Goal: Task Accomplishment & Management: Use online tool/utility

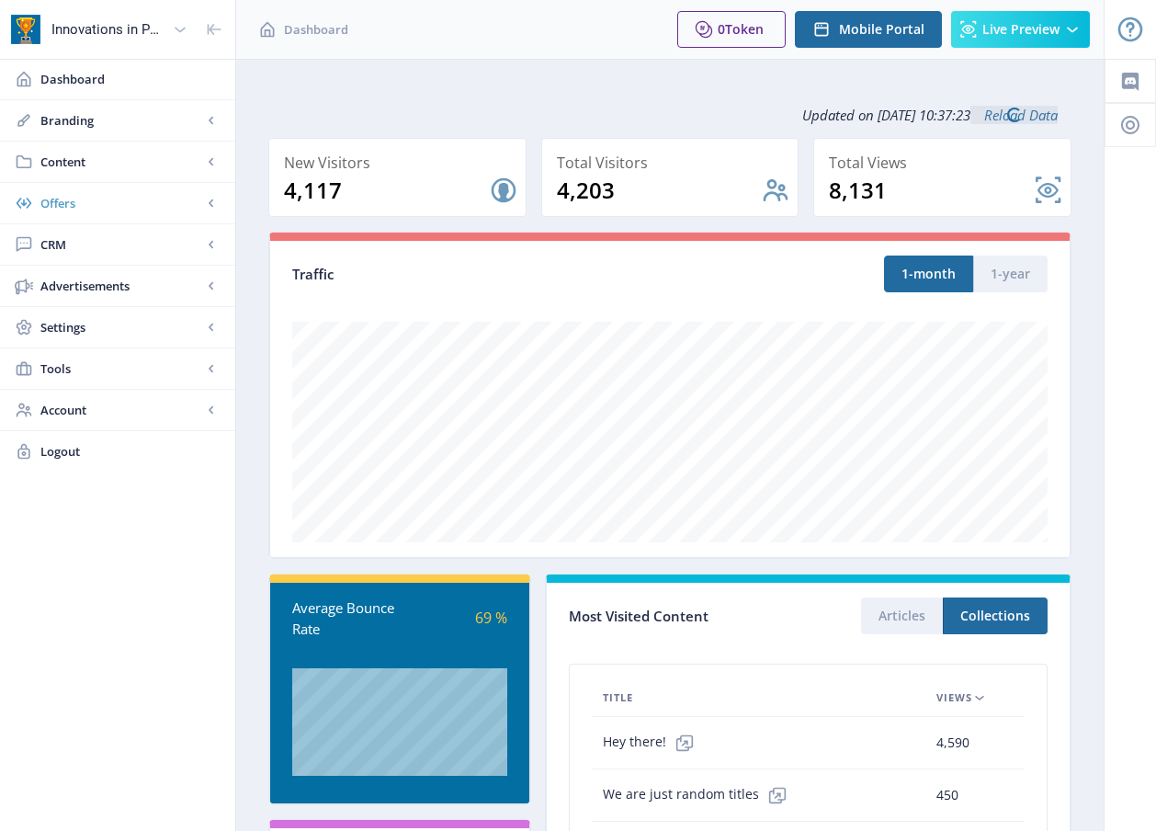
click at [76, 201] on span "Offers" at bounding box center [121, 203] width 162 height 18
click at [55, 161] on span "Content" at bounding box center [121, 162] width 162 height 18
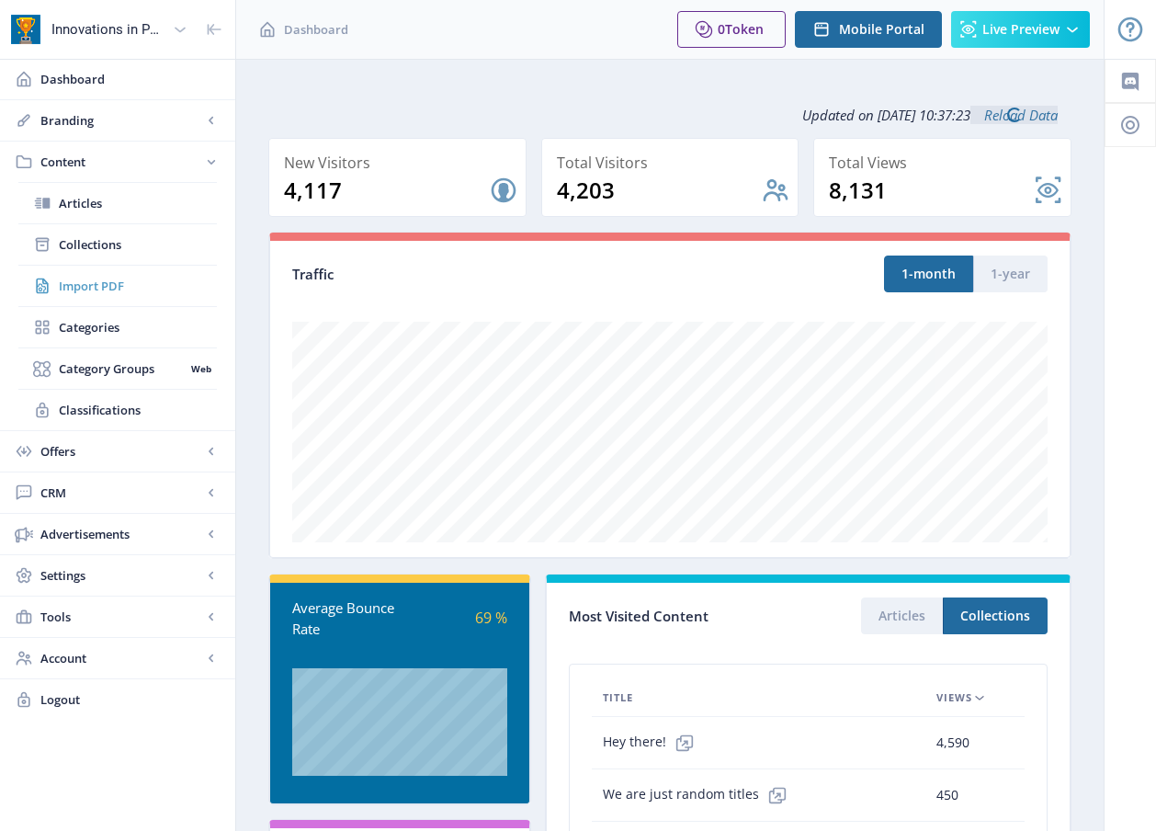
click at [99, 287] on span "Import PDF" at bounding box center [138, 286] width 158 height 18
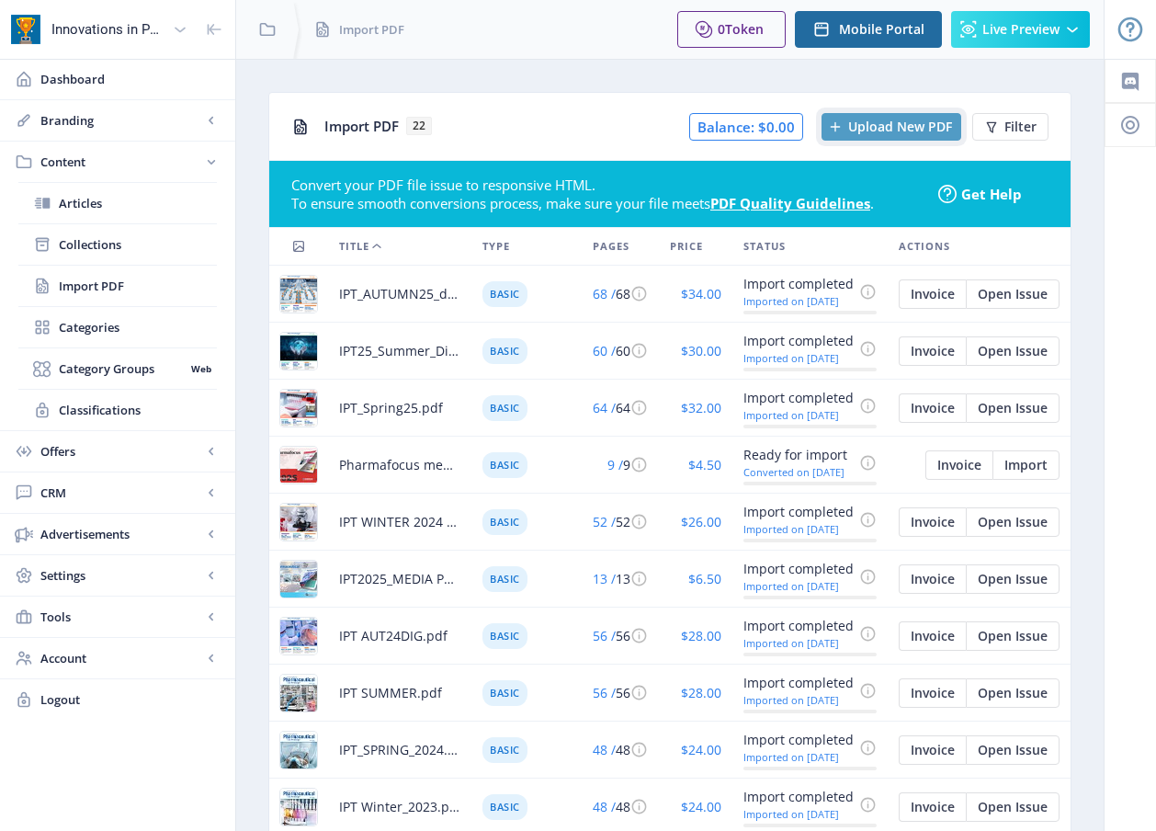
click at [896, 123] on span "Upload New PDF" at bounding box center [900, 126] width 104 height 15
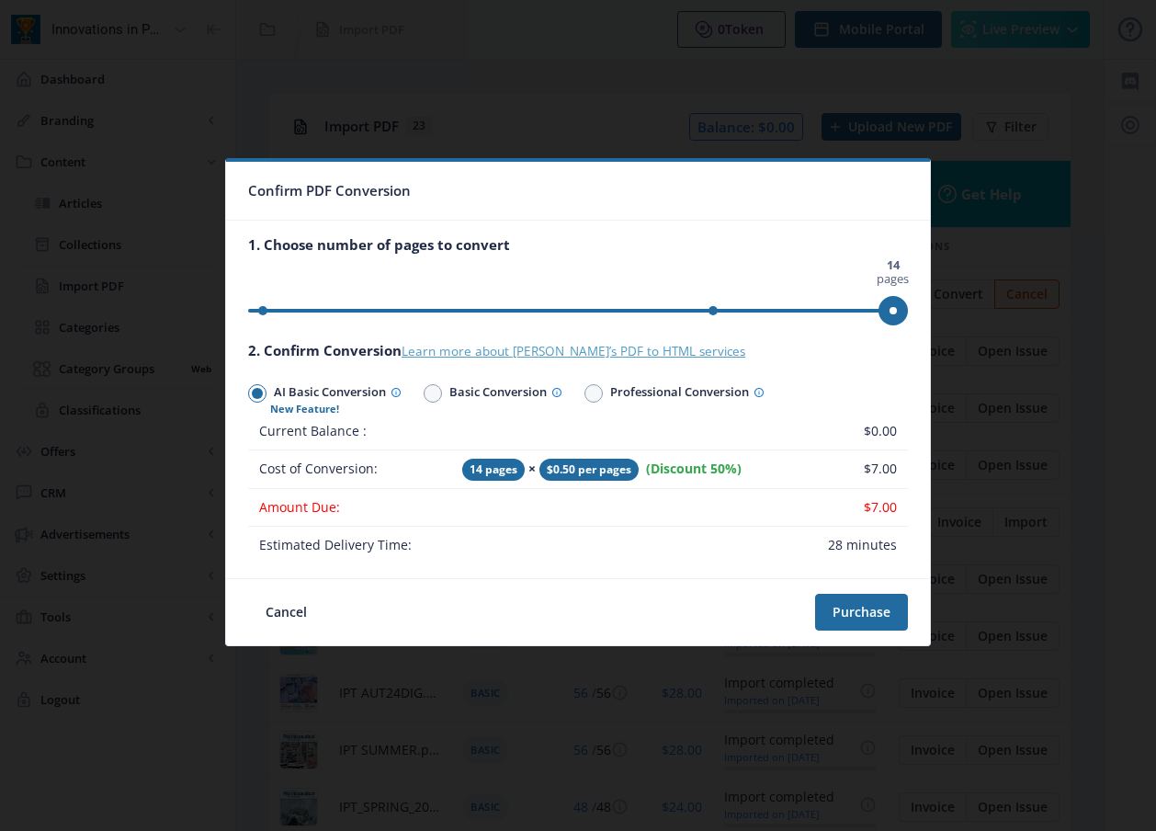
click at [446, 347] on link "Learn more about [PERSON_NAME]’s PDF to HTML services" at bounding box center [574, 351] width 344 height 17
click at [520, 394] on span "Basic Conversion" at bounding box center [502, 393] width 120 height 27
click at [425, 394] on input "Basic Conversion" at bounding box center [424, 393] width 1 height 1
radio input "true"
click at [329, 391] on span "AI Basic Conversion" at bounding box center [334, 393] width 135 height 27
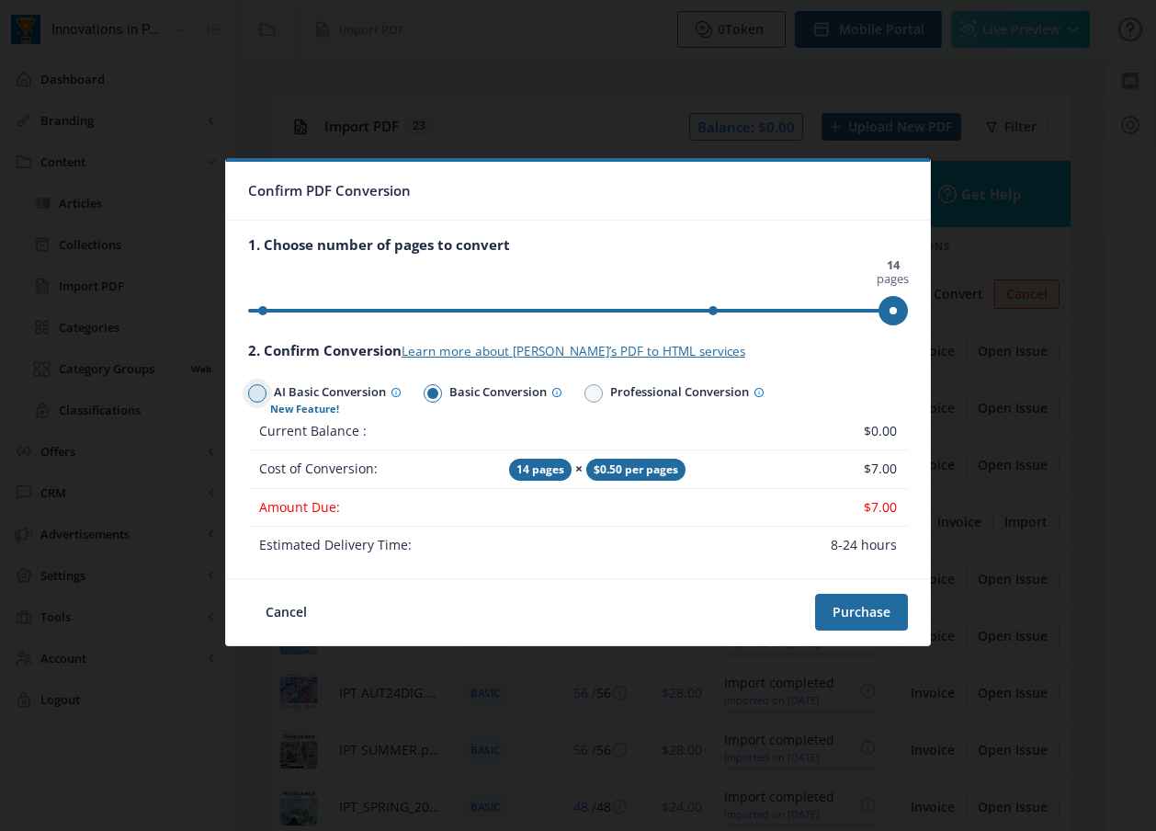
click at [249, 393] on input "AI Basic Conversion" at bounding box center [248, 393] width 1 height 1
radio input "true"
click at [504, 387] on span "Basic Conversion" at bounding box center [502, 393] width 120 height 27
click at [425, 393] on input "Basic Conversion" at bounding box center [424, 393] width 1 height 1
radio input "true"
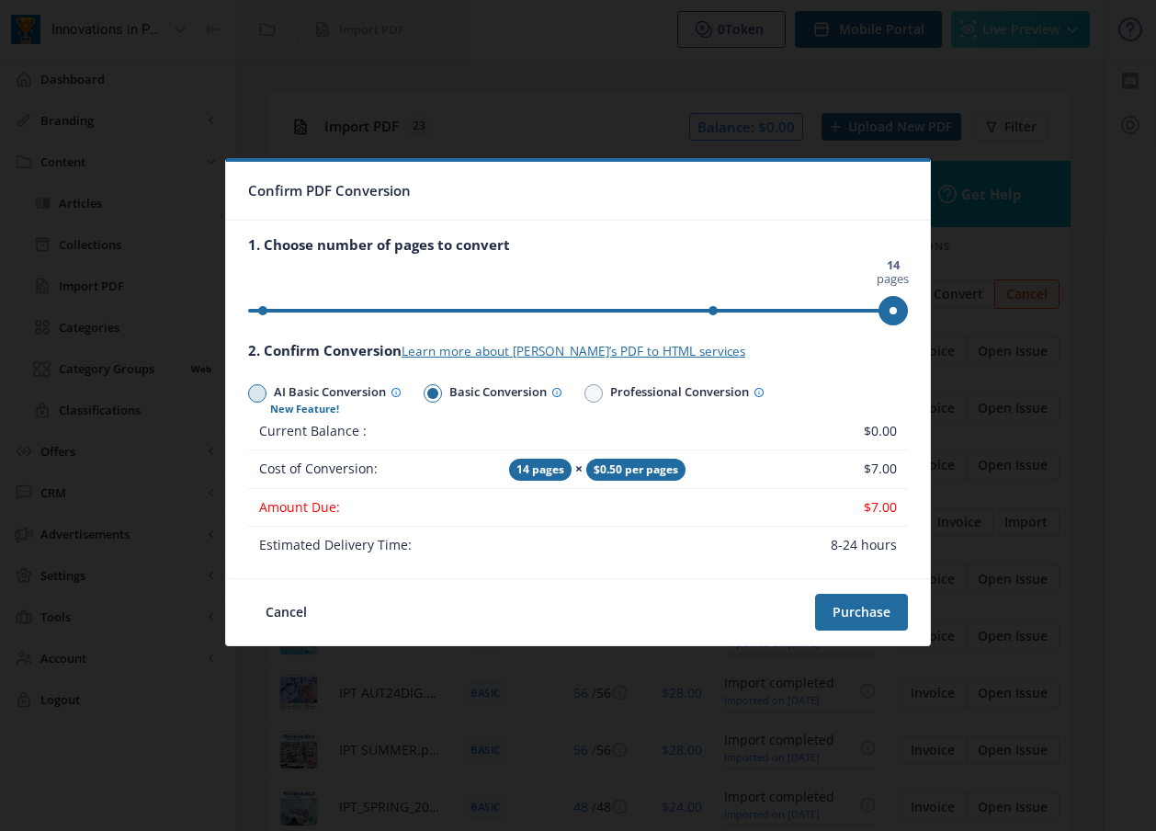
drag, startPoint x: 327, startPoint y: 390, endPoint x: 368, endPoint y: 392, distance: 40.5
click at [327, 390] on span "AI Basic Conversion" at bounding box center [334, 393] width 135 height 27
click at [249, 393] on input "AI Basic Conversion" at bounding box center [248, 393] width 1 height 1
radio input "true"
click at [512, 392] on span "Basic Conversion" at bounding box center [502, 393] width 120 height 27
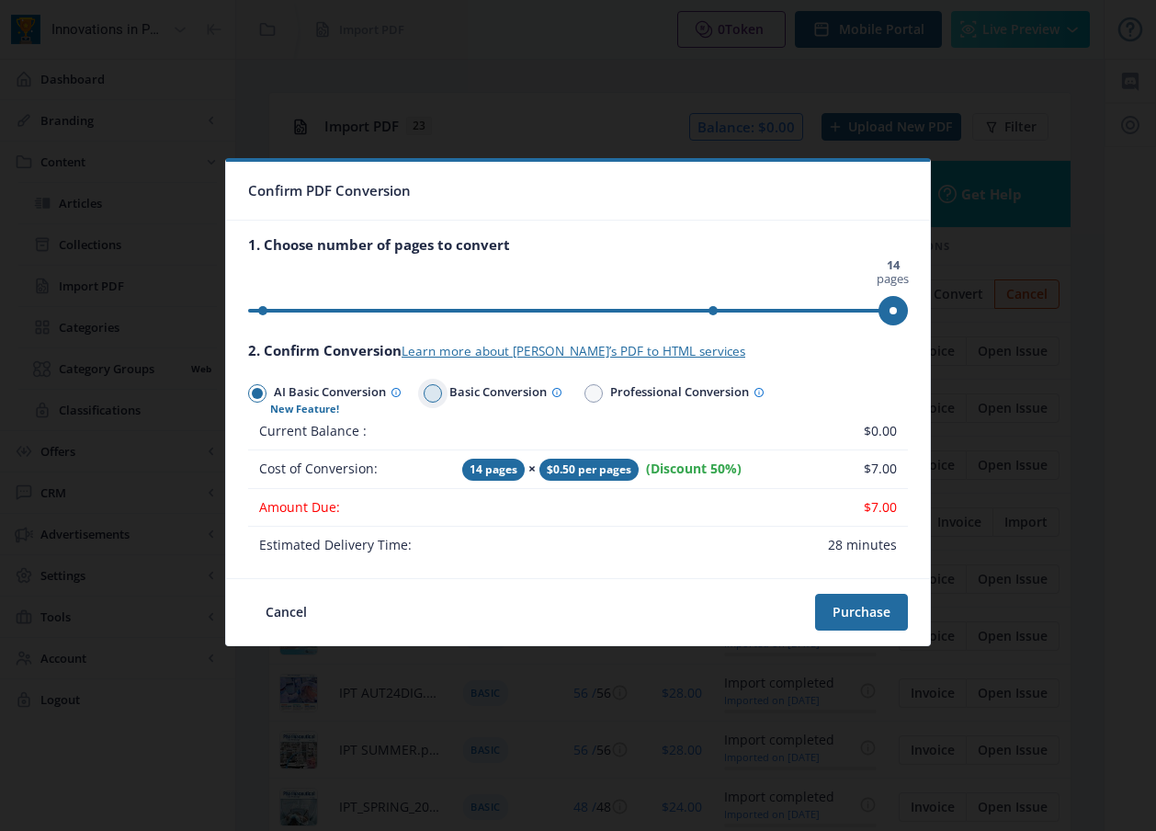
click at [425, 393] on input "Basic Conversion" at bounding box center [424, 393] width 1 height 1
radio input "true"
click at [341, 388] on span "AI Basic Conversion" at bounding box center [334, 393] width 135 height 27
click at [249, 393] on input "AI Basic Conversion" at bounding box center [248, 393] width 1 height 1
radio input "true"
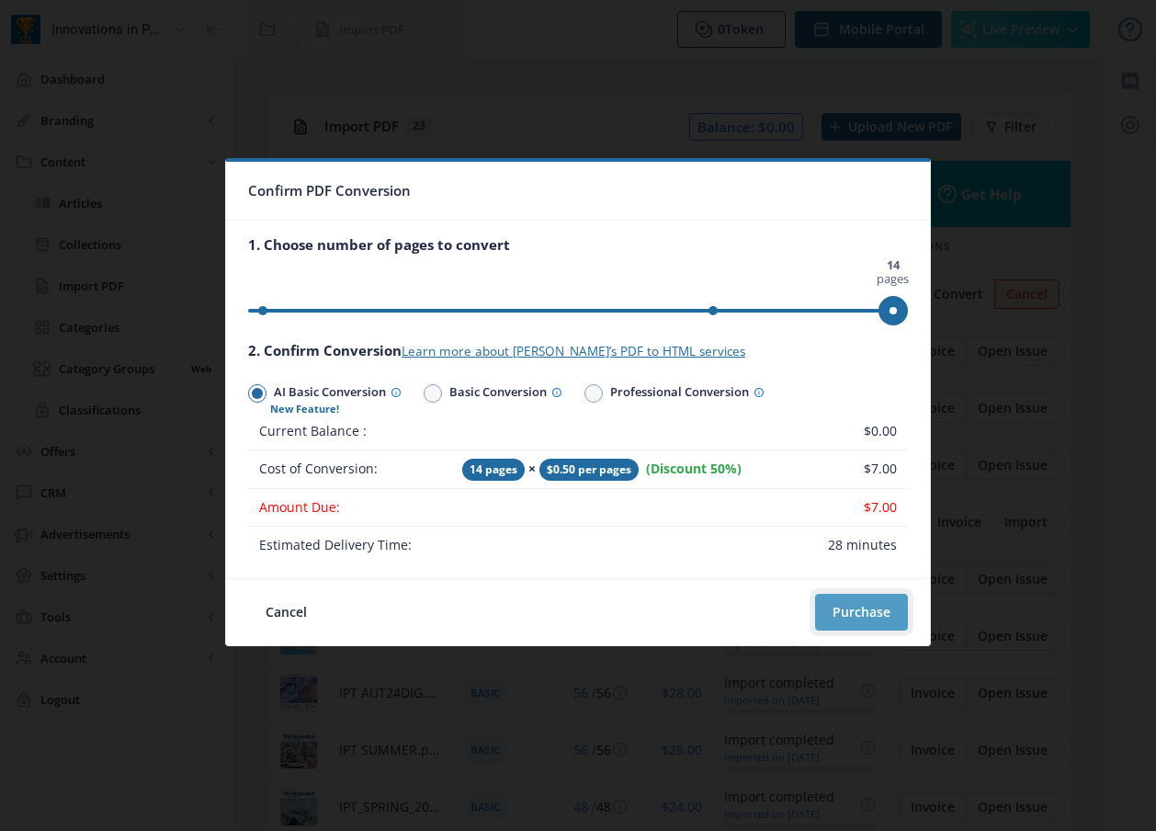
click at [887, 607] on button "Purchase" at bounding box center [861, 612] width 93 height 37
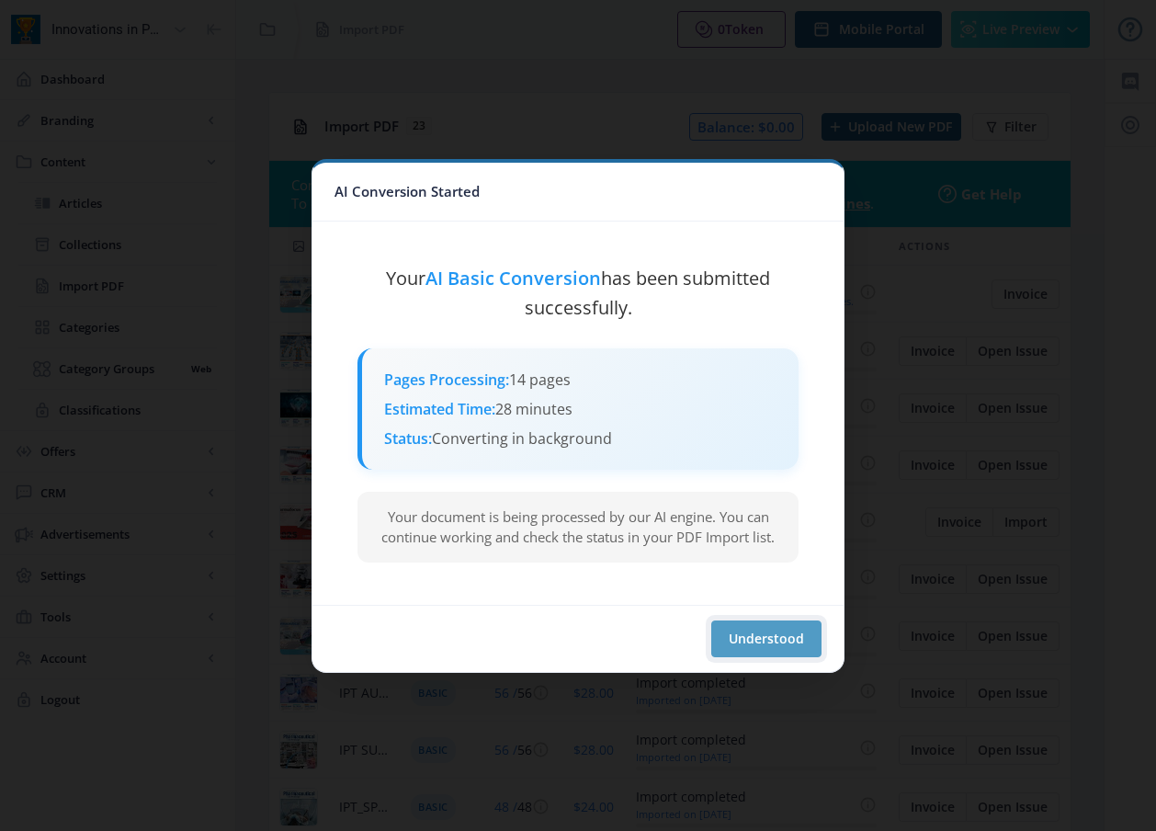
click at [776, 641] on button "Understood" at bounding box center [766, 638] width 110 height 37
